Goal: Communication & Community: Answer question/provide support

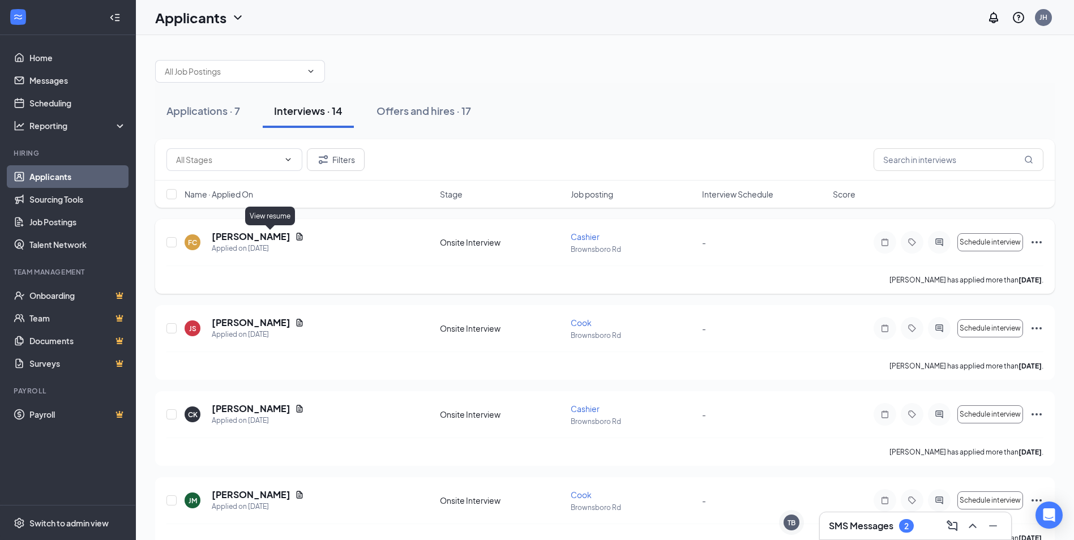
click at [295, 235] on icon "Document" at bounding box center [299, 236] width 9 height 9
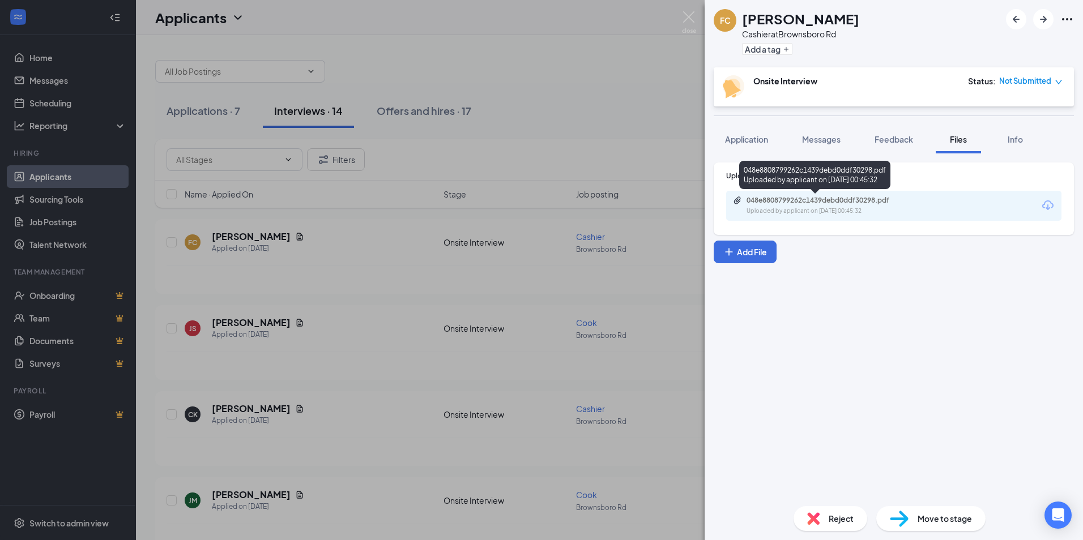
click at [887, 211] on div "Uploaded by applicant on [DATE] 00:45:32" at bounding box center [831, 211] width 170 height 9
click at [623, 258] on div "FC [PERSON_NAME] at [GEOGRAPHIC_DATA] Rd Add a tag Onsite Interview Status : No…" at bounding box center [541, 270] width 1083 height 540
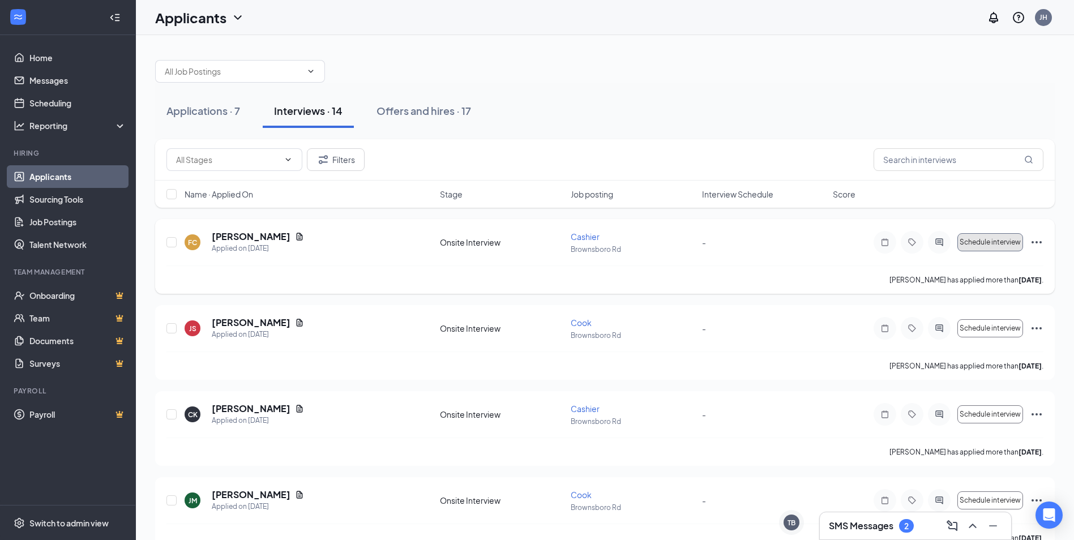
click at [987, 245] on span "Schedule interview" at bounding box center [990, 242] width 61 height 8
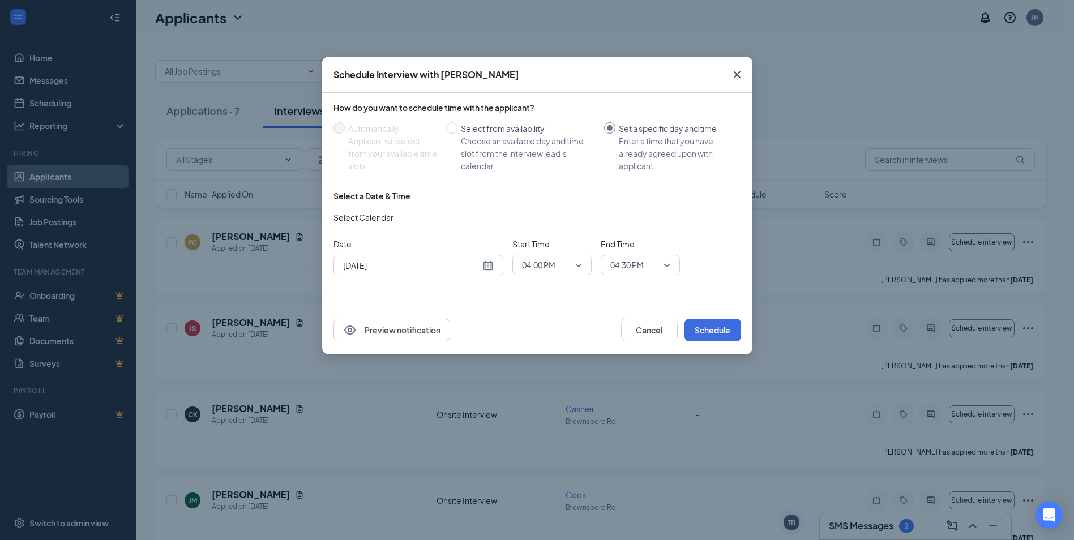
click at [735, 74] on icon "Cross" at bounding box center [736, 74] width 7 height 7
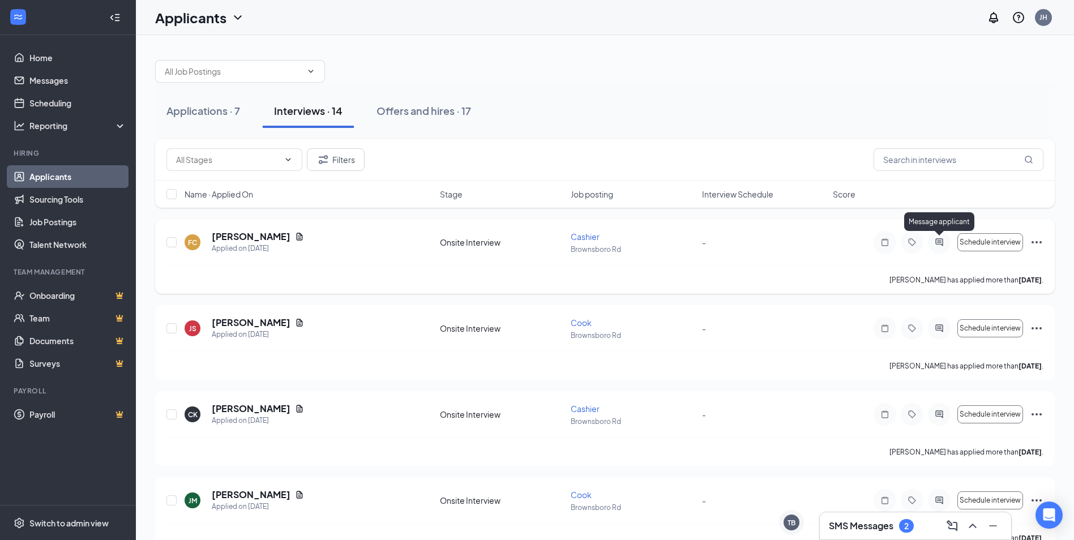
click at [934, 238] on icon "ActiveChat" at bounding box center [939, 242] width 14 height 9
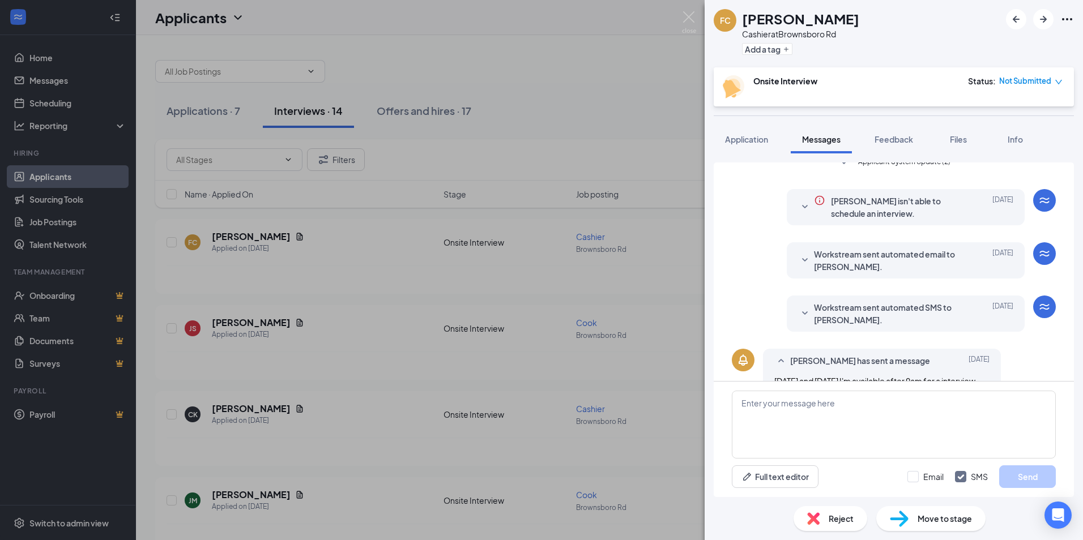
scroll to position [236, 0]
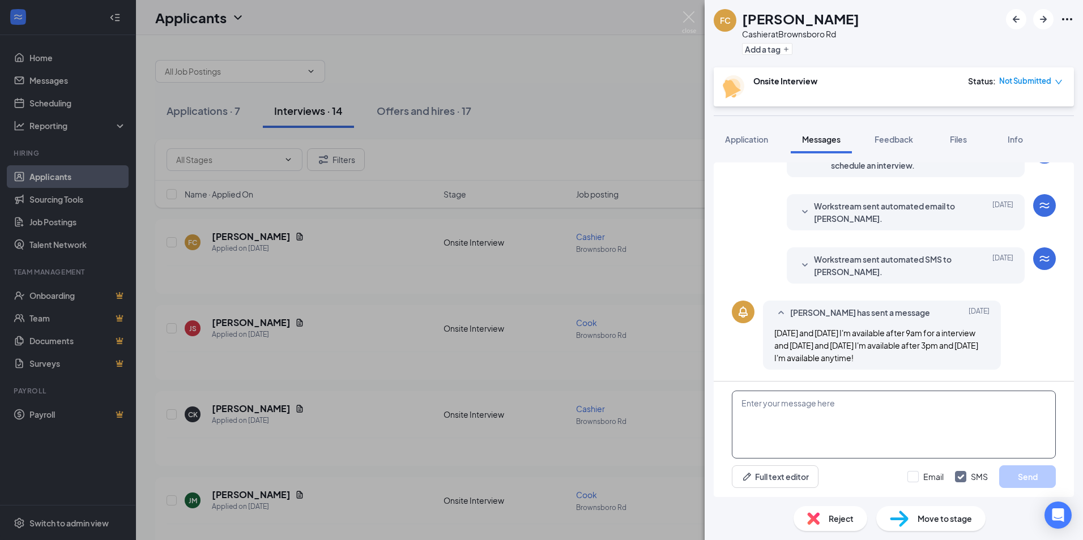
click at [838, 421] on textarea at bounding box center [893, 425] width 324 height 68
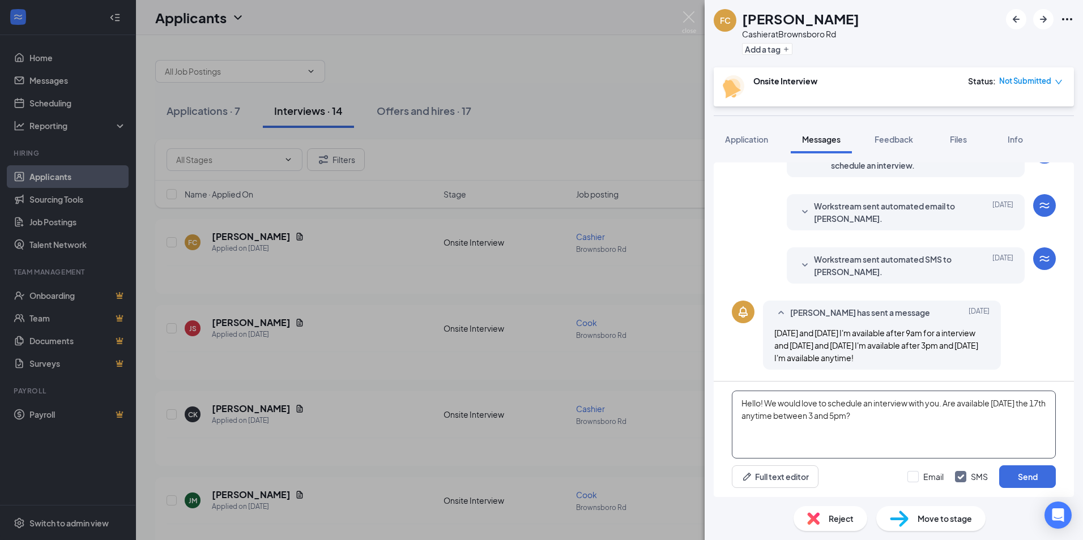
click at [865, 417] on textarea "Hello! We would love to schedule an interview with you. Are available [DATE] th…" at bounding box center [893, 425] width 324 height 68
click at [820, 441] on textarea "Hello! We would love to schedule an interview with you. Are available [DATE] th…" at bounding box center [893, 425] width 324 height 68
type textarea "Hello! We would love to schedule an interview with you. Are available [DATE] th…"
click at [1034, 481] on button "Send" at bounding box center [1027, 476] width 57 height 23
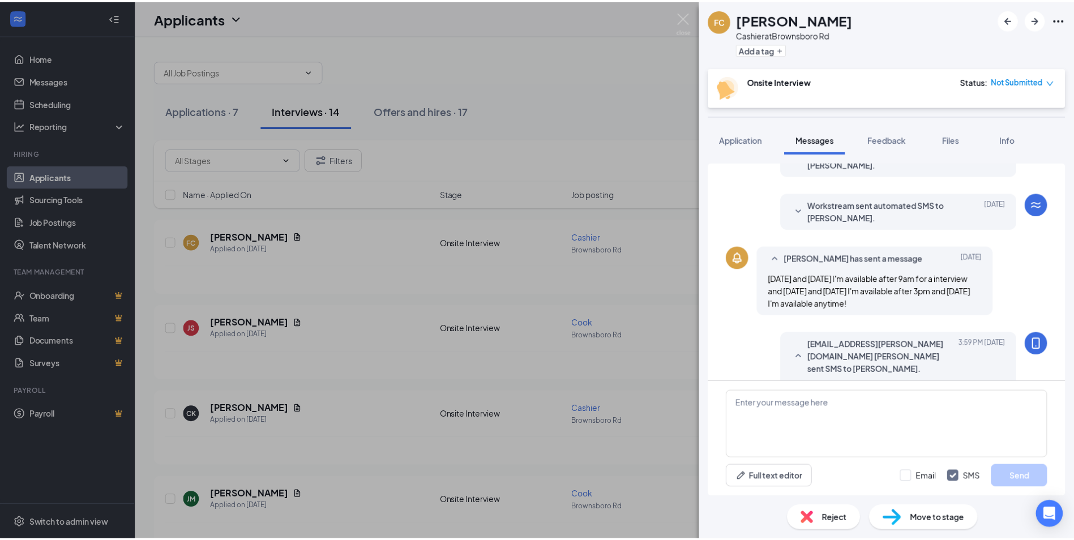
scroll to position [333, 0]
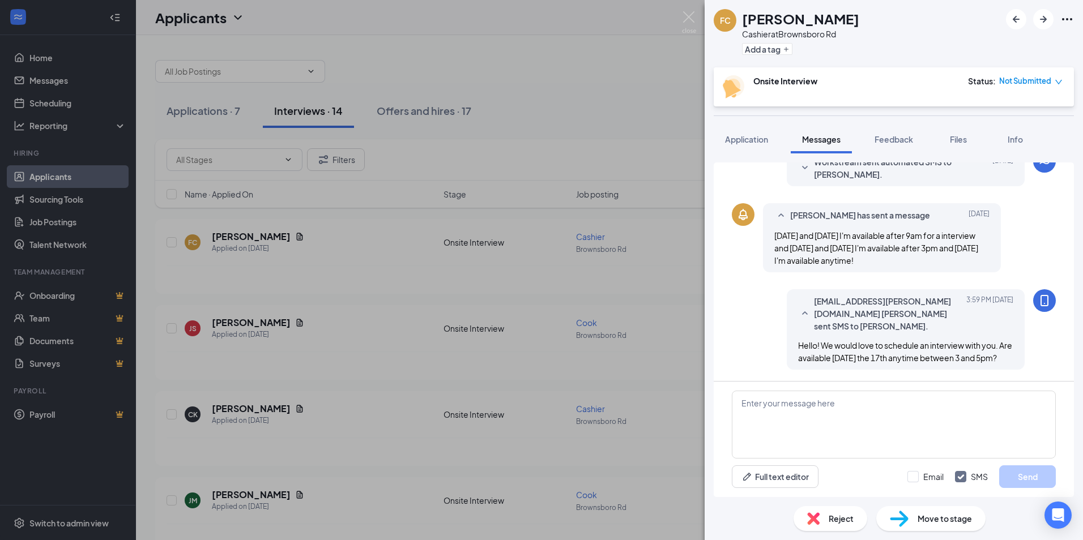
click at [654, 289] on div "FC [PERSON_NAME] at [GEOGRAPHIC_DATA] Rd Add a tag Onsite Interview Status : No…" at bounding box center [541, 270] width 1083 height 540
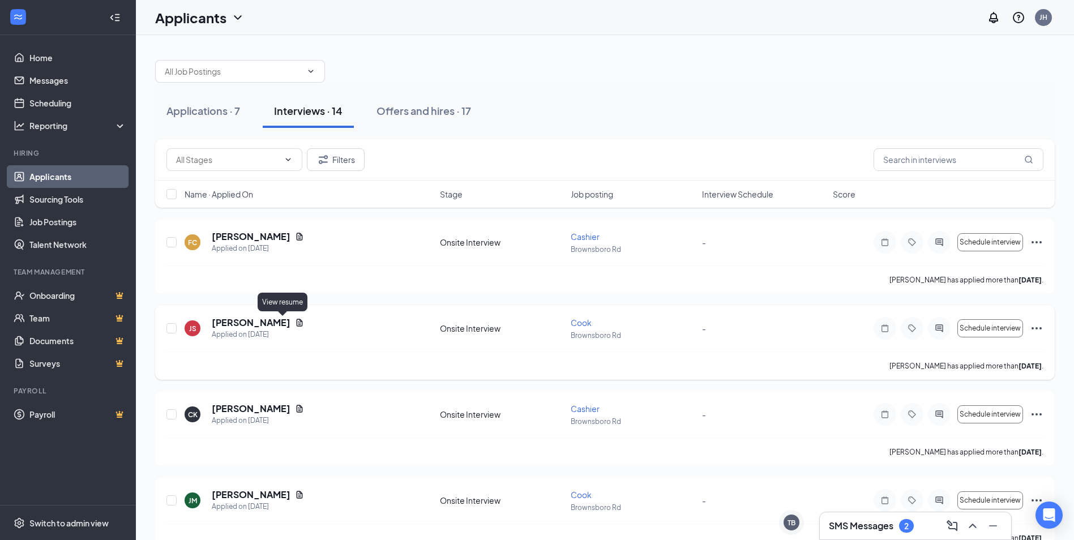
click at [295, 320] on icon "Document" at bounding box center [299, 322] width 9 height 9
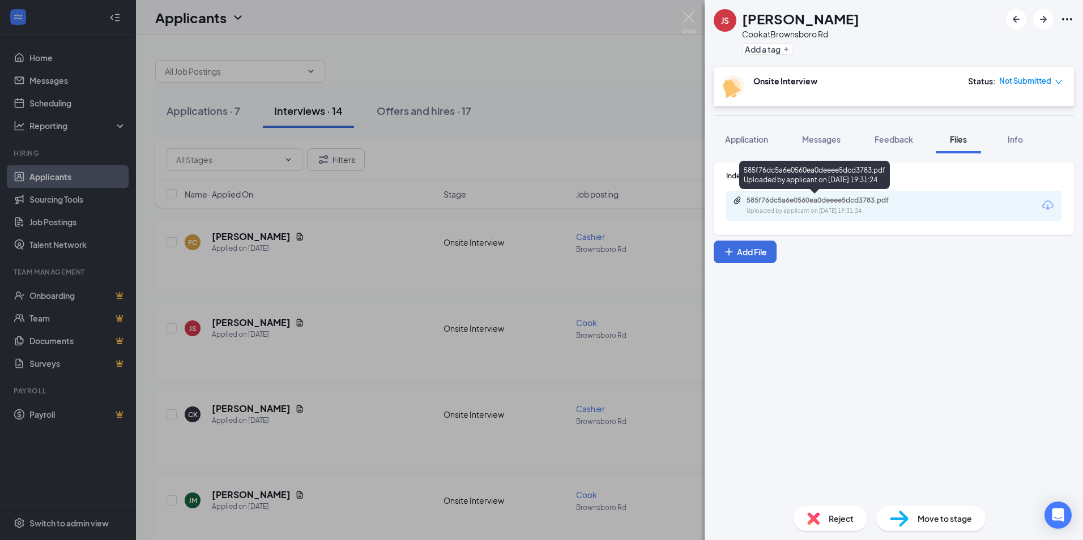
click at [842, 206] on div "585f76dc5a6e0560ea0deeee5dcd3783.pdf Uploaded by applicant on [DATE] 19:31:24" at bounding box center [824, 206] width 183 height 20
click at [567, 77] on div "JS Jalyear [PERSON_NAME] Cook at [GEOGRAPHIC_DATA] Rd Add a tag Onsite Intervie…" at bounding box center [541, 270] width 1083 height 540
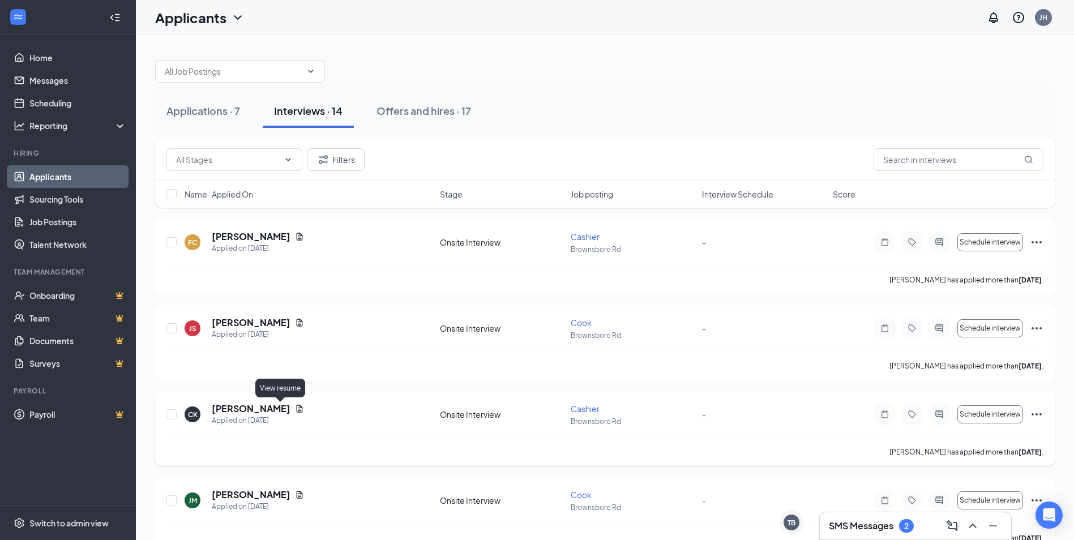
click at [295, 407] on icon "Document" at bounding box center [299, 408] width 9 height 9
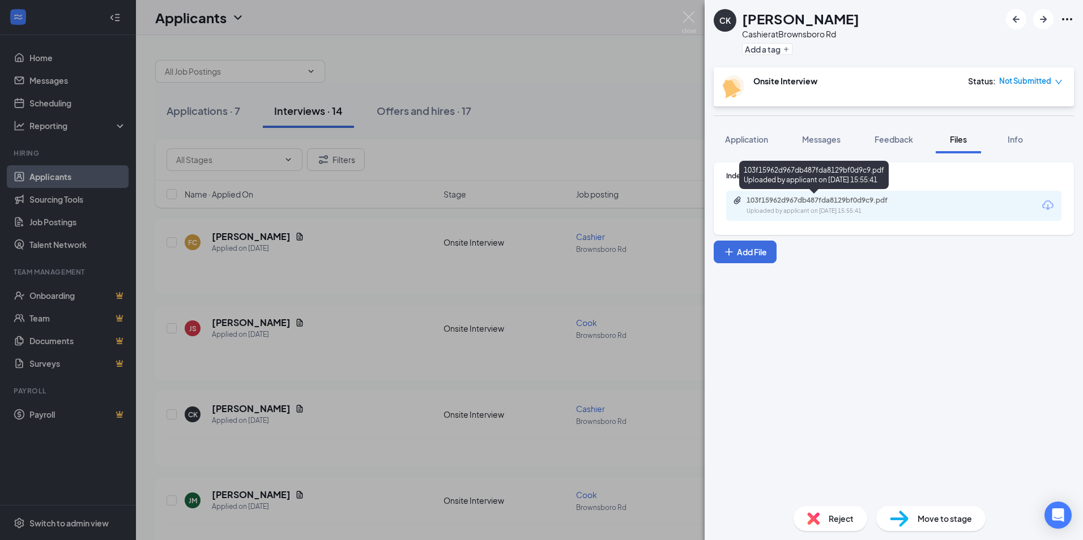
click at [835, 206] on div "103f15962d967db487fda8129bf0d9c9.pdf Uploaded by applicant on [DATE] 15:55:41" at bounding box center [824, 206] width 183 height 20
click at [650, 101] on div "CK [PERSON_NAME] Cashier at [GEOGRAPHIC_DATA] Rd Add a tag Onsite Interview Sta…" at bounding box center [541, 270] width 1083 height 540
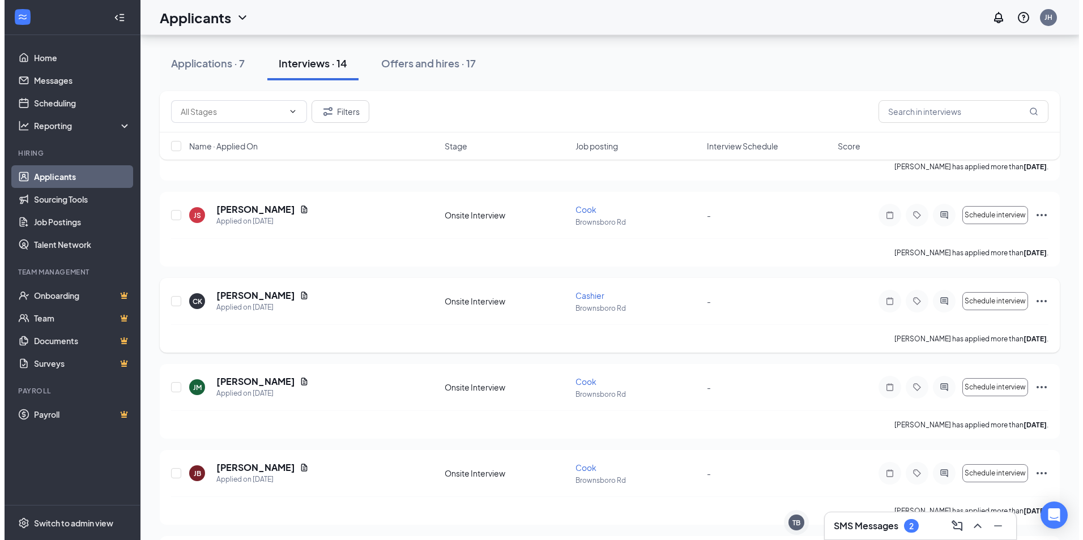
scroll to position [170, 0]
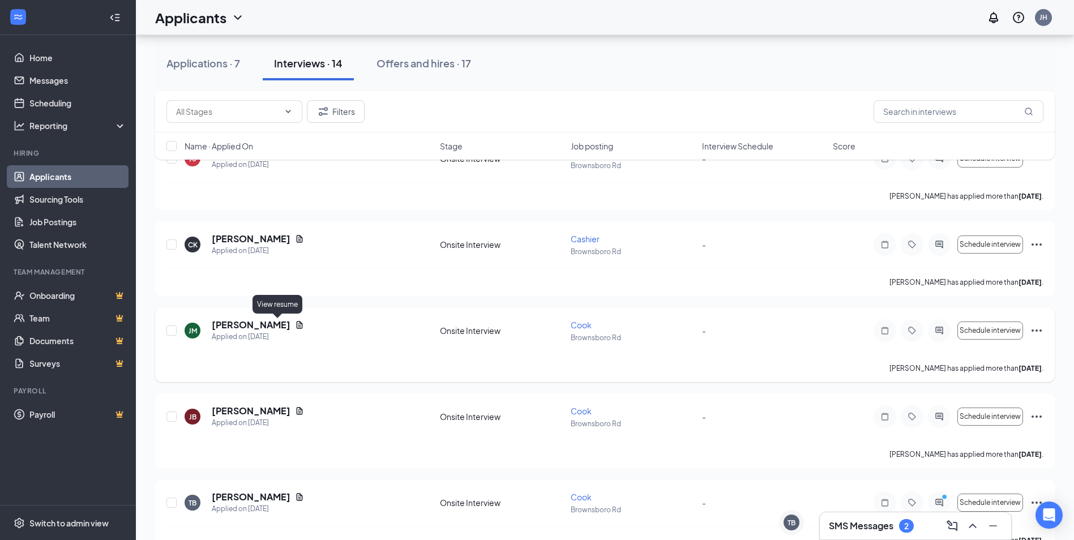
click at [297, 326] on icon "Document" at bounding box center [300, 324] width 6 height 7
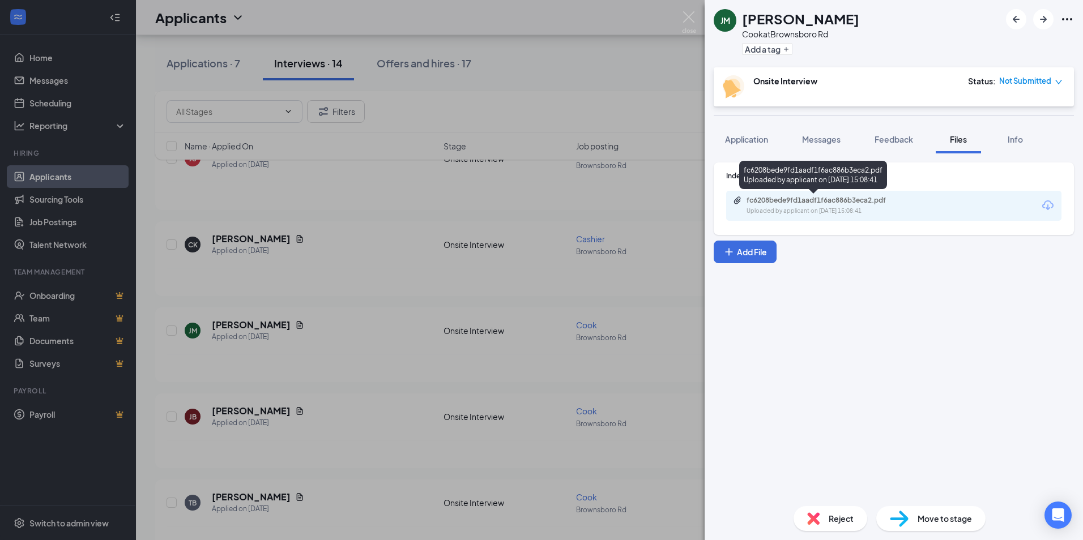
click at [811, 208] on div "Uploaded by applicant on [DATE] 15:08:41" at bounding box center [831, 211] width 170 height 9
click at [822, 142] on span "Messages" at bounding box center [821, 139] width 38 height 10
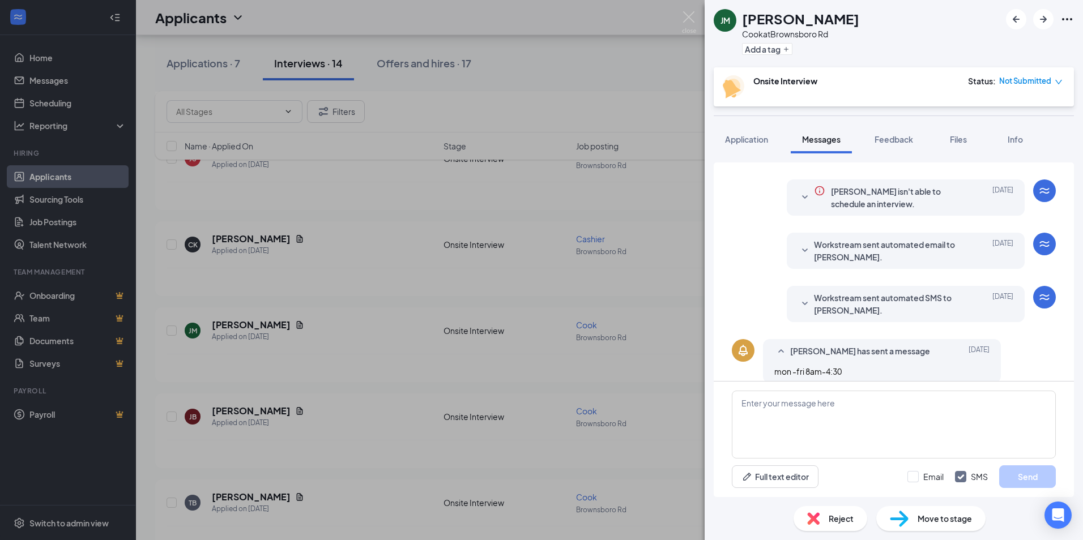
scroll to position [207, 0]
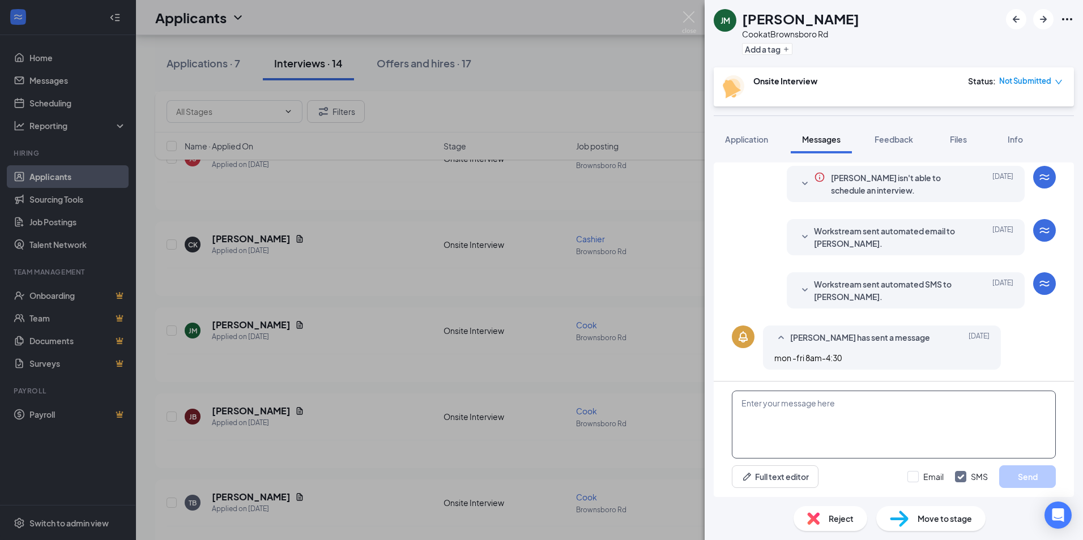
click at [850, 420] on textarea at bounding box center [893, 425] width 324 height 68
type textarea "Hello! We would love to schedule an interview with you. Are you available [DATE…"
click at [1014, 481] on button "Send" at bounding box center [1027, 476] width 57 height 23
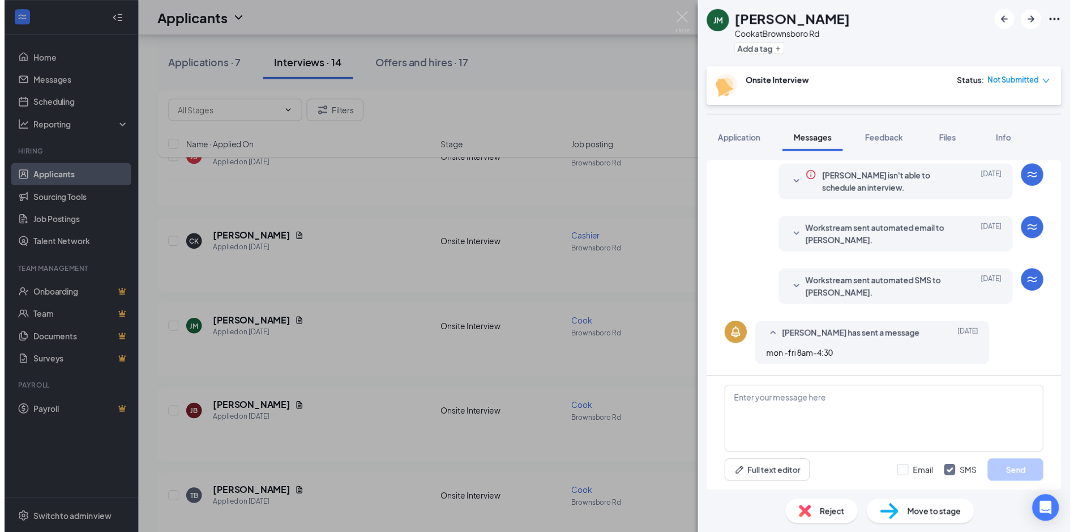
scroll to position [292, 0]
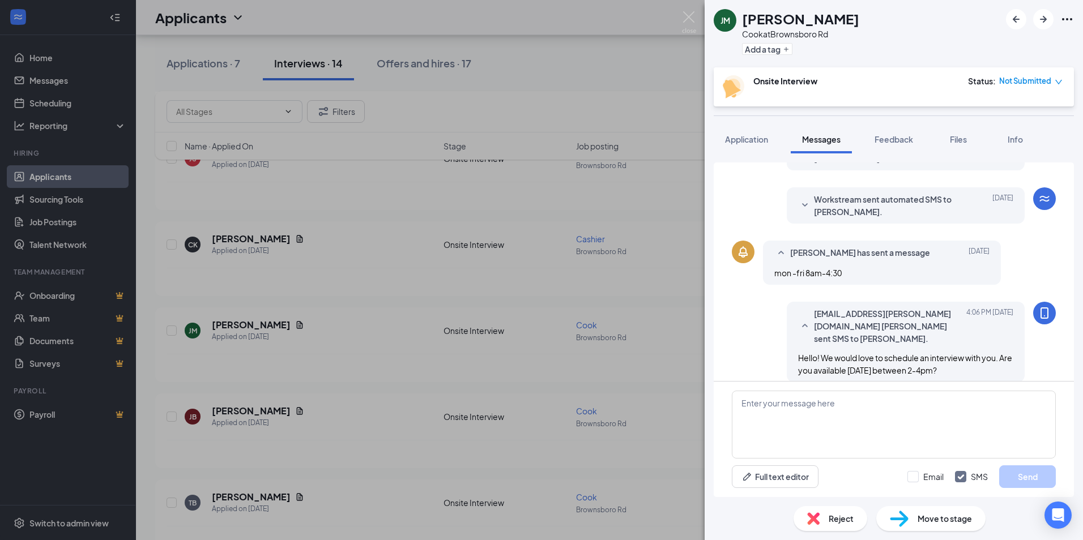
click at [507, 259] on div "[PERSON_NAME] [PERSON_NAME] at [GEOGRAPHIC_DATA] Rd Add a tag Onsite Interview …" at bounding box center [541, 270] width 1083 height 540
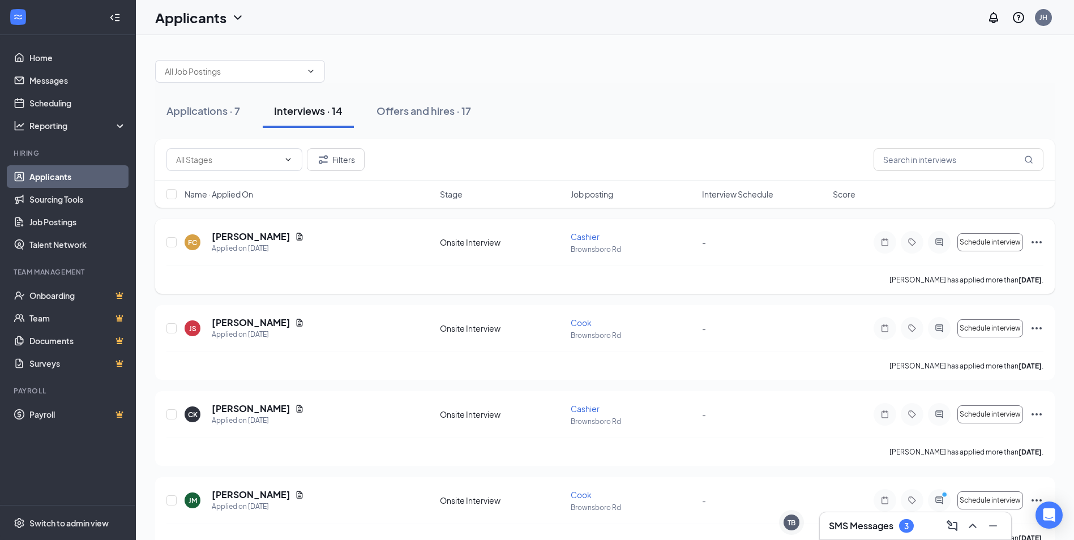
click at [314, 252] on div "FC [PERSON_NAME] Applied on [DATE]" at bounding box center [309, 242] width 249 height 24
click at [297, 234] on icon "Document" at bounding box center [300, 236] width 6 height 7
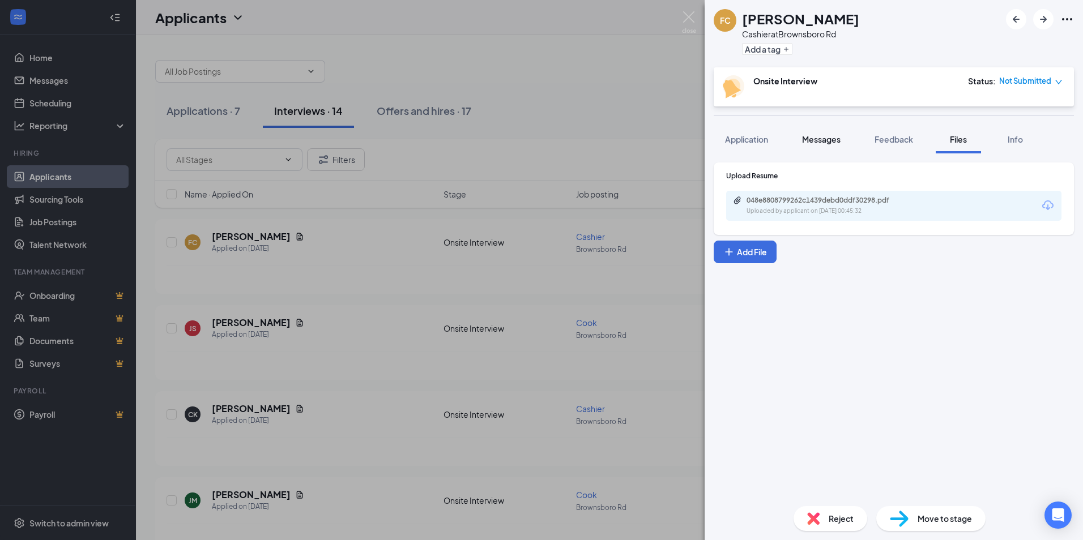
click at [824, 141] on span "Messages" at bounding box center [821, 139] width 38 height 10
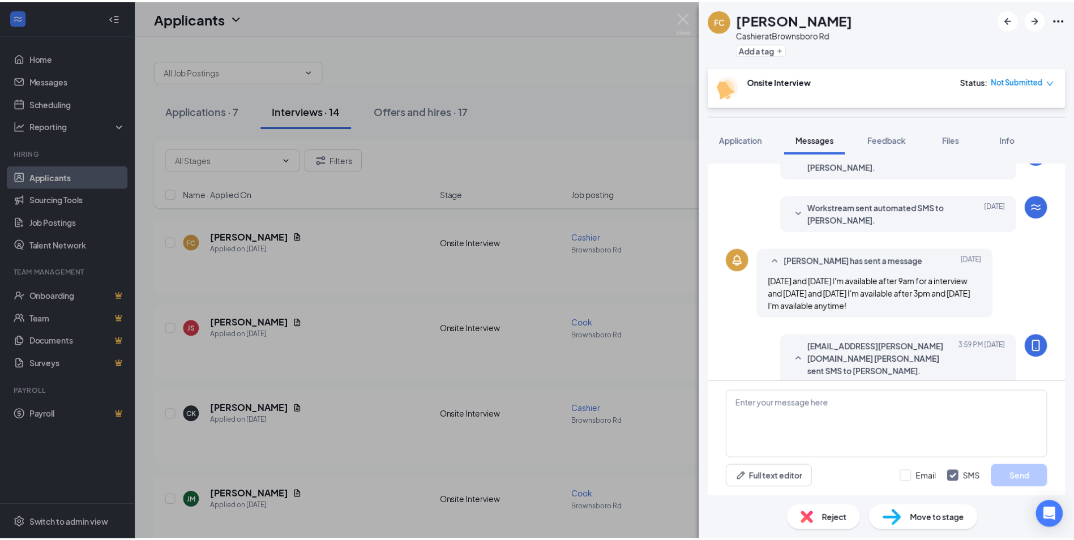
scroll to position [280, 0]
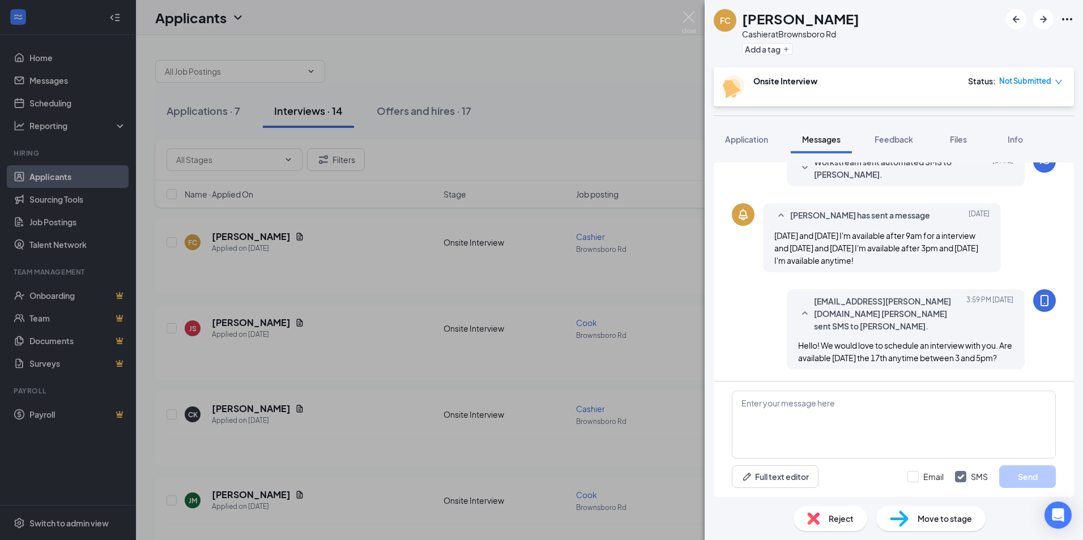
click at [666, 86] on div "FC [PERSON_NAME] at [GEOGRAPHIC_DATA] Rd Add a tag Onsite Interview Status : No…" at bounding box center [541, 270] width 1083 height 540
